Goal: Find specific page/section: Find specific page/section

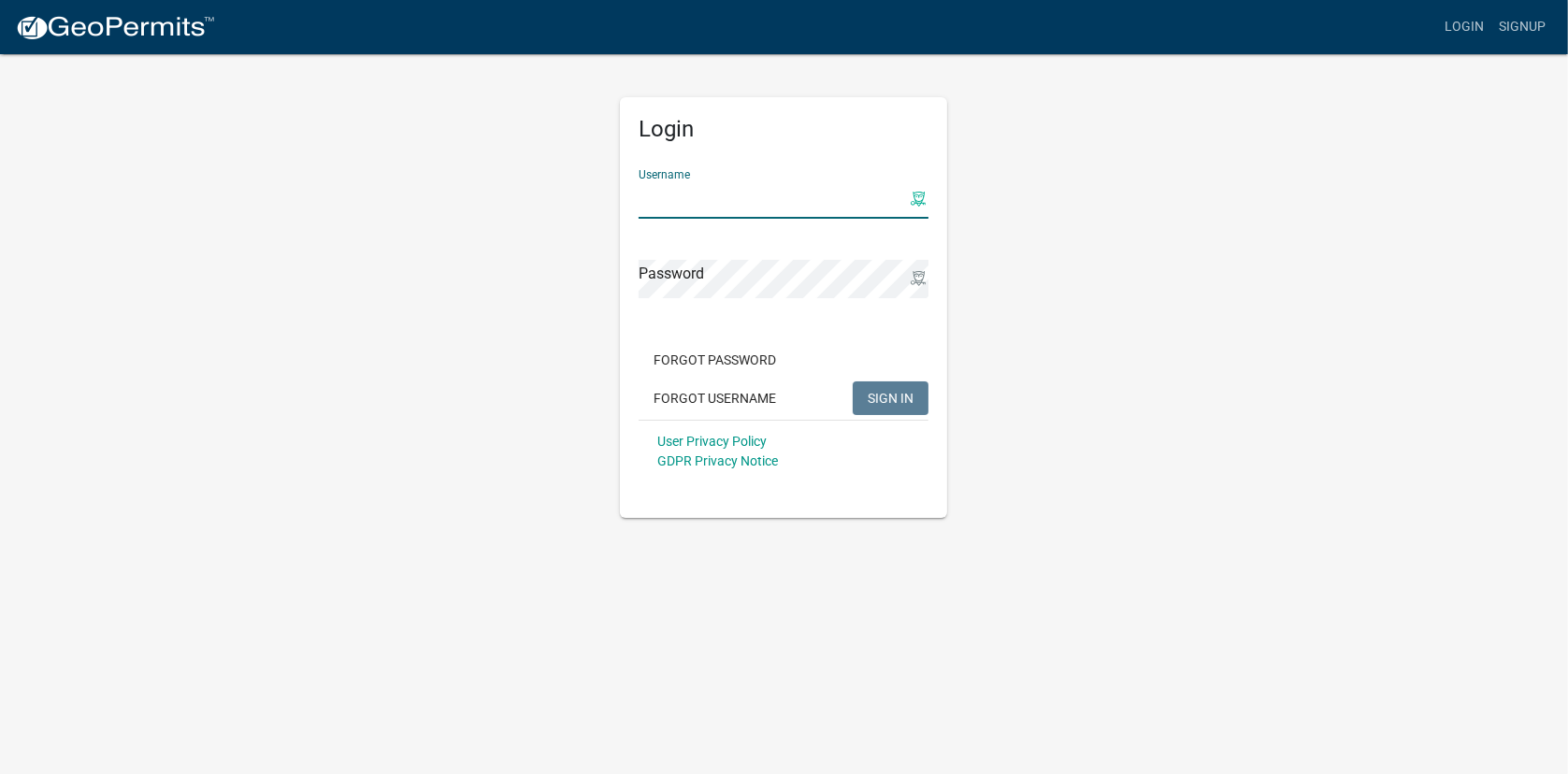
click at [919, 200] on x-icon-t9ao5 at bounding box center [918, 198] width 15 height 15
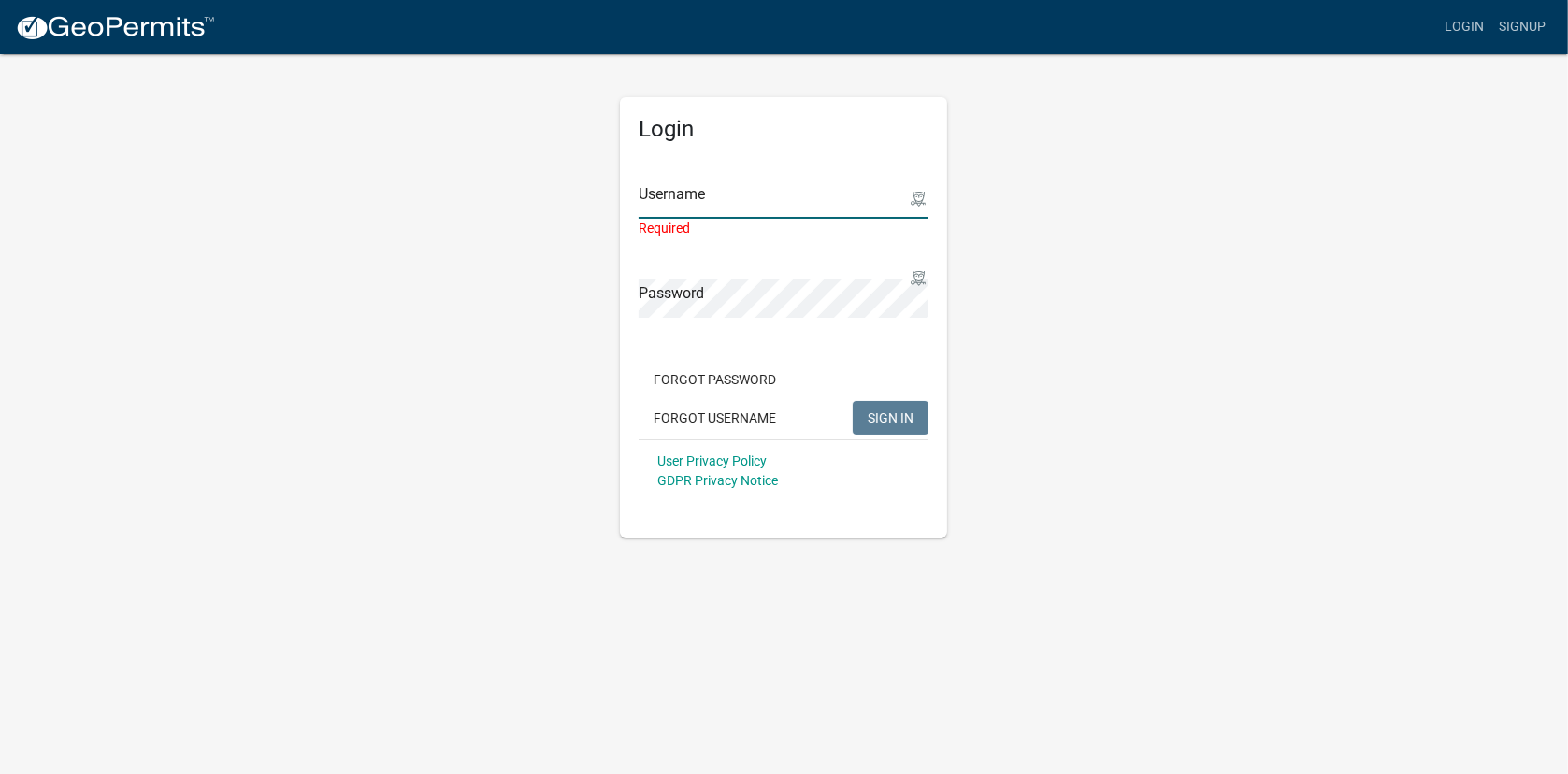
type input "BSMGroupsLLC"
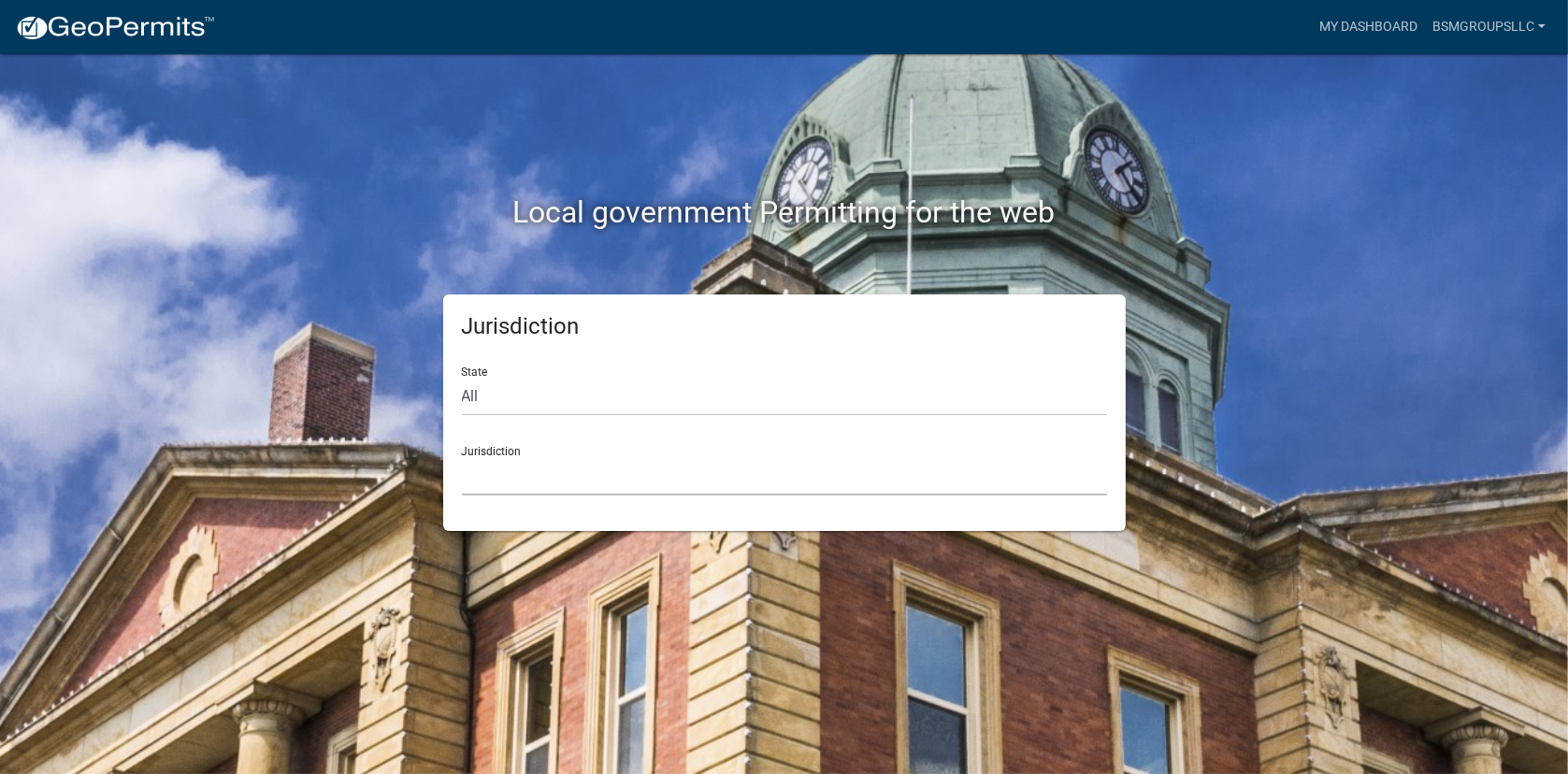
click at [572, 462] on select "[GEOGRAPHIC_DATA], [US_STATE] [GEOGRAPHIC_DATA], [US_STATE][PERSON_NAME][GEOGRA…" at bounding box center [784, 476] width 646 height 39
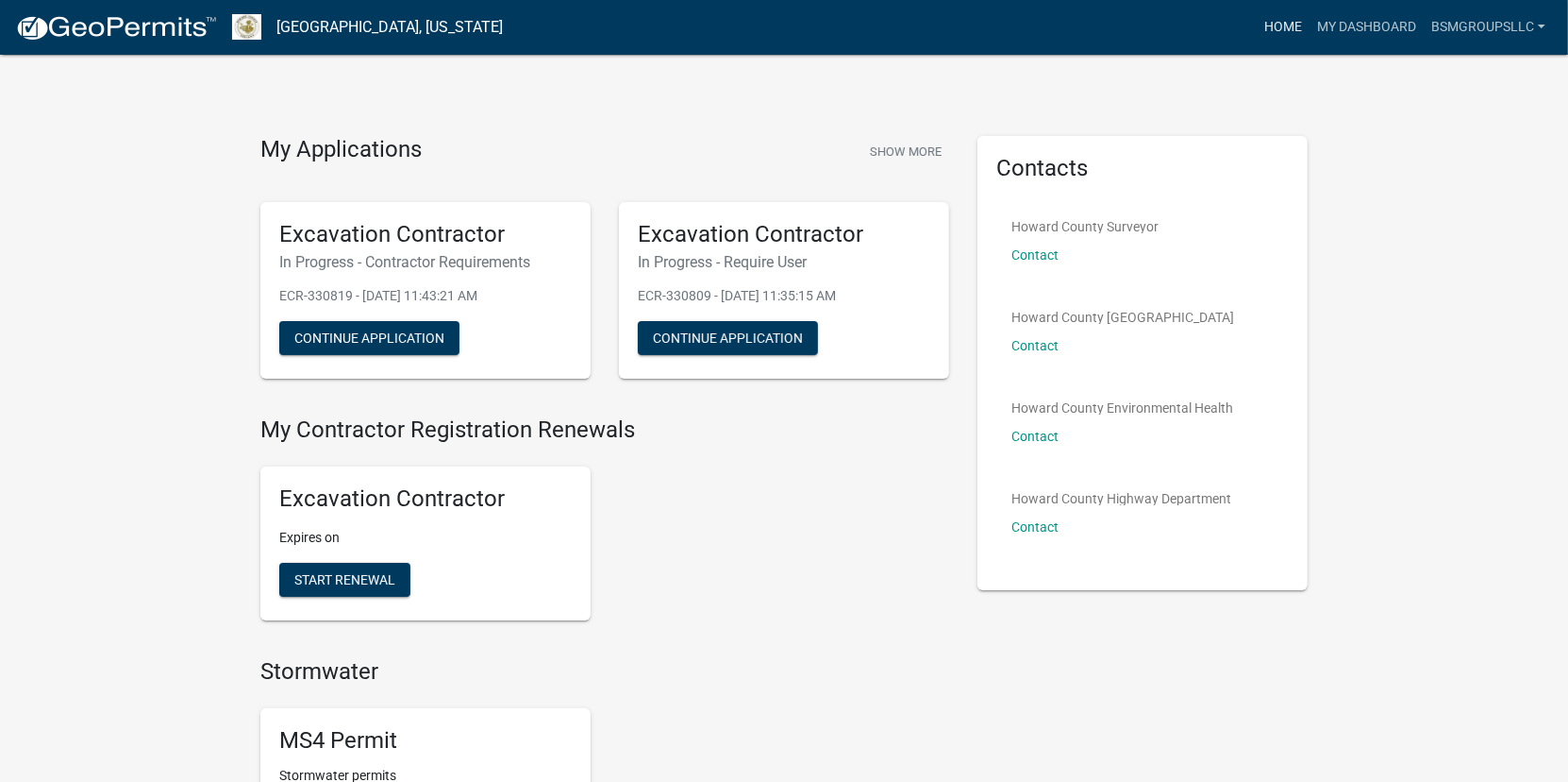
click at [1291, 28] on link "Home" at bounding box center [1284, 27] width 53 height 36
